Goal: Information Seeking & Learning: Learn about a topic

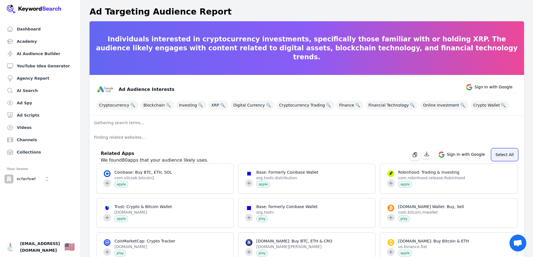
click at [506, 154] on button "Select All" at bounding box center [504, 154] width 25 height 11
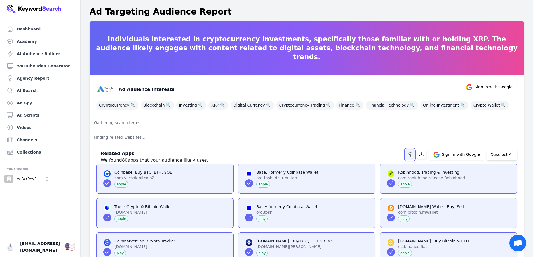
click at [413, 155] on icon "button" at bounding box center [410, 155] width 6 height 6
drag, startPoint x: 503, startPoint y: 153, endPoint x: 418, endPoint y: 150, distance: 84.4
click at [503, 153] on button "Deselect All" at bounding box center [502, 154] width 31 height 11
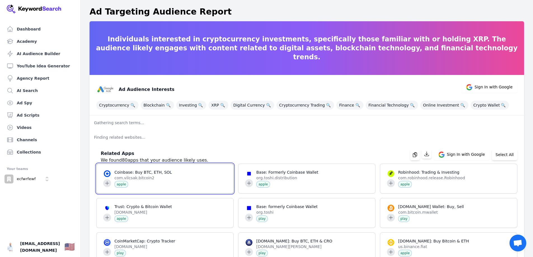
click at [108, 182] on span at bounding box center [165, 178] width 137 height 29
click at [106, 184] on span at bounding box center [165, 178] width 137 height 29
click at [199, 167] on span at bounding box center [165, 178] width 137 height 29
click at [282, 140] on p "Finding related websites..." at bounding box center [307, 137] width 435 height 15
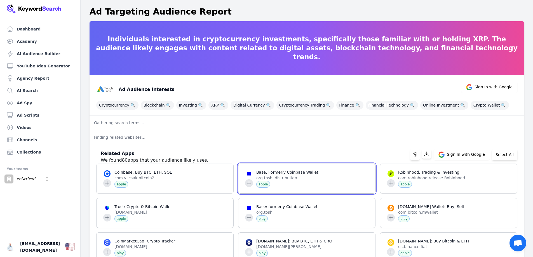
click at [249, 184] on span at bounding box center [307, 178] width 137 height 29
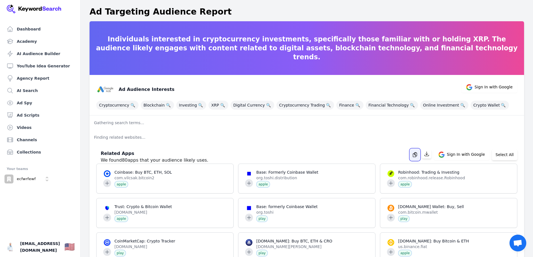
click at [418, 156] on icon "button" at bounding box center [415, 155] width 6 height 6
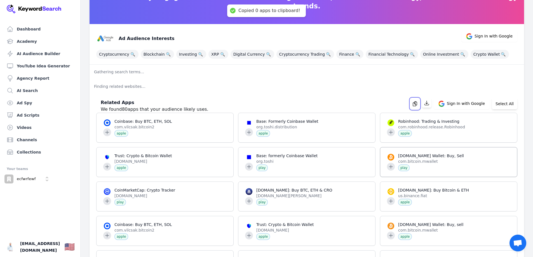
scroll to position [56, 0]
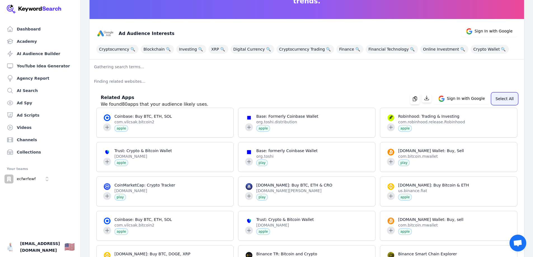
drag, startPoint x: 426, startPoint y: 125, endPoint x: 504, endPoint y: 98, distance: 82.6
click at [502, 96] on button "Select All" at bounding box center [504, 98] width 25 height 11
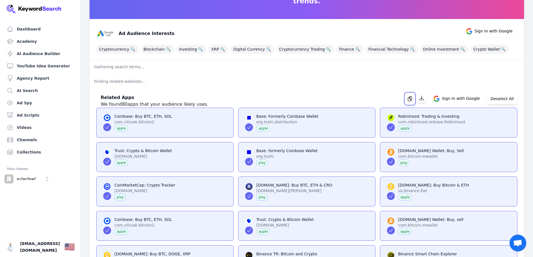
drag, startPoint x: 413, startPoint y: 99, endPoint x: 376, endPoint y: 71, distance: 46.4
click at [413, 99] on icon "button" at bounding box center [410, 99] width 6 height 6
click at [410, 97] on button "button" at bounding box center [410, 98] width 10 height 11
click at [152, 122] on span at bounding box center [165, 122] width 137 height 29
click at [424, 156] on span at bounding box center [449, 157] width 137 height 29
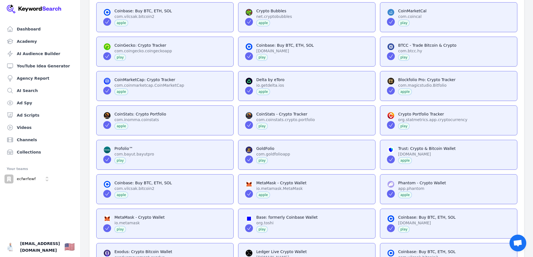
scroll to position [644, 0]
click at [420, 153] on span at bounding box center [449, 154] width 137 height 29
click at [423, 113] on span at bounding box center [449, 120] width 137 height 29
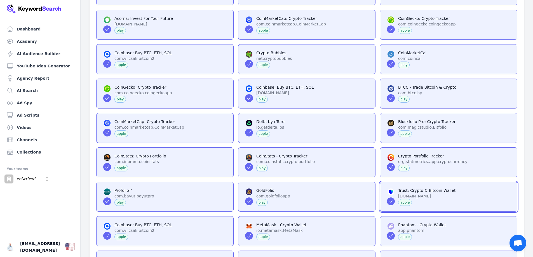
scroll to position [0, 0]
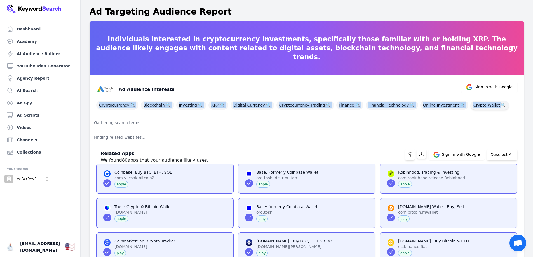
drag, startPoint x: 96, startPoint y: 104, endPoint x: 487, endPoint y: 104, distance: 390.6
click at [488, 104] on div "Cryptocurrency 🔍 Blockchain 🔍 Investing 🔍 XRP 🔍 Digital Currency 🔍 Cryptocurren…" at bounding box center [306, 104] width 421 height 11
copy div "Cryptocurrency 🔍 Blockchain 🔍 Investing 🔍 XRP 🔍 Digital Currency 🔍 Cryptocurren…"
